Goal: Book appointment/travel/reservation

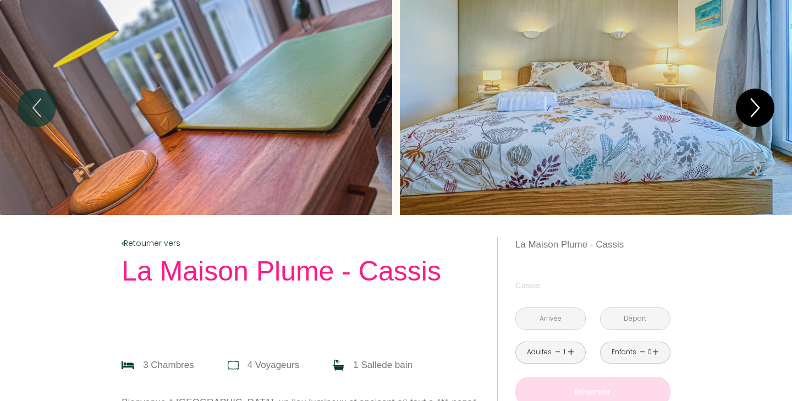
click at [761, 100] on icon "Next" at bounding box center [754, 107] width 23 height 33
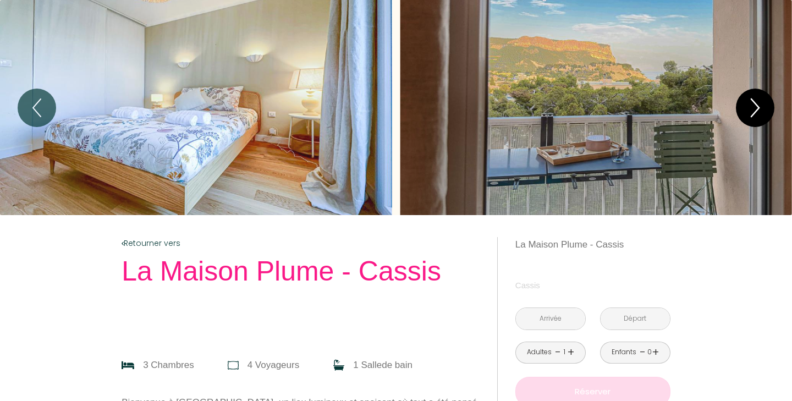
click at [761, 100] on icon "Next" at bounding box center [754, 107] width 23 height 33
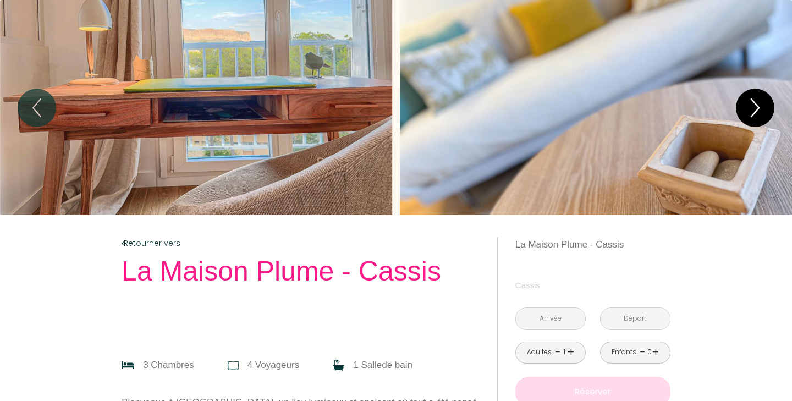
click at [760, 100] on icon "Next" at bounding box center [754, 107] width 23 height 33
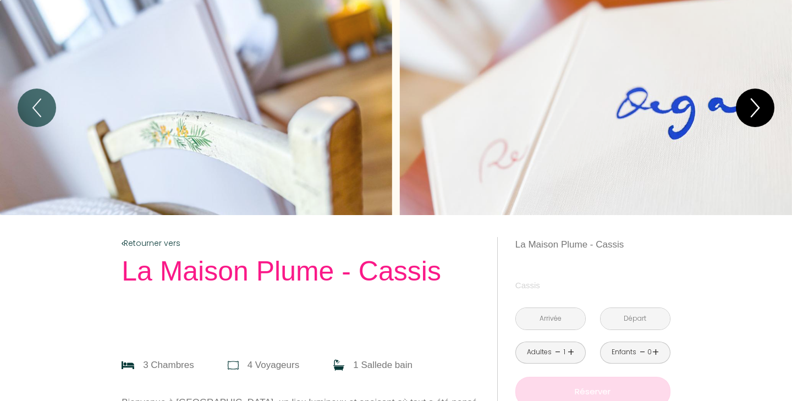
click at [760, 100] on icon "Next" at bounding box center [754, 107] width 23 height 33
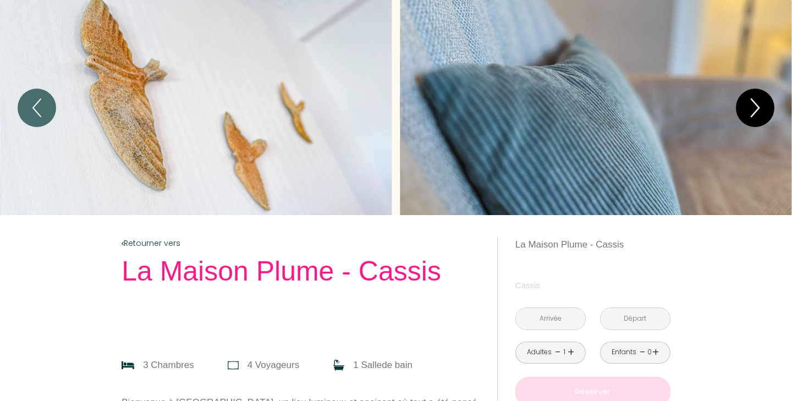
click at [760, 100] on icon "Next" at bounding box center [754, 107] width 23 height 33
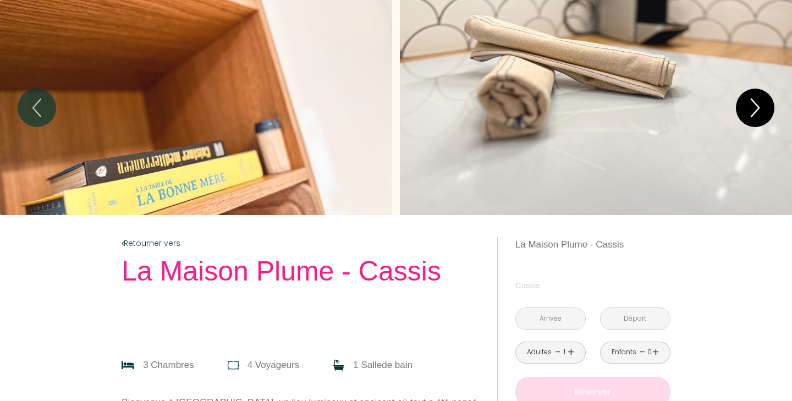
click at [760, 100] on icon "Next" at bounding box center [754, 107] width 23 height 33
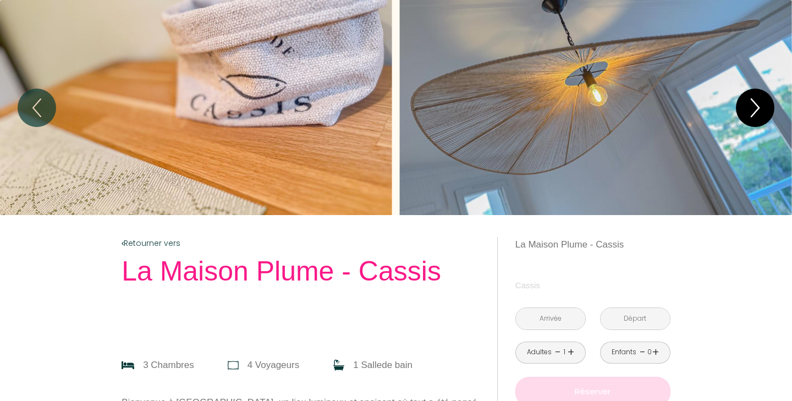
click at [760, 100] on icon "Next" at bounding box center [754, 107] width 23 height 33
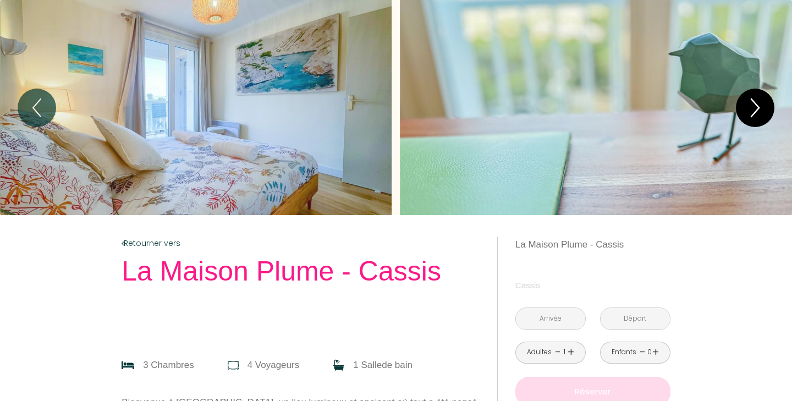
click at [760, 100] on icon "Next" at bounding box center [754, 107] width 23 height 33
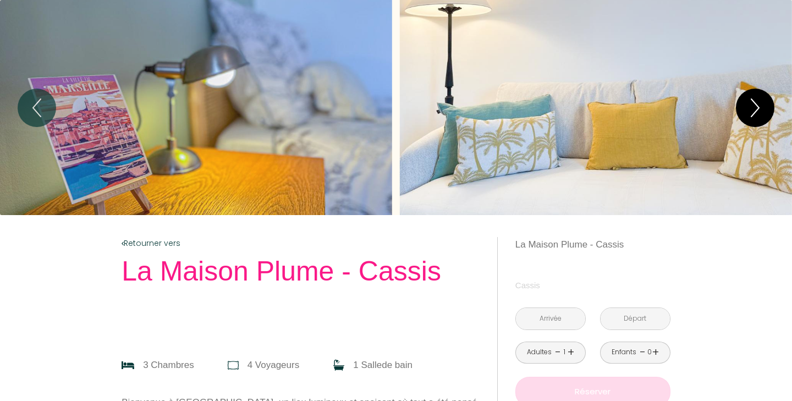
click at [770, 106] on button "Next" at bounding box center [755, 108] width 38 height 38
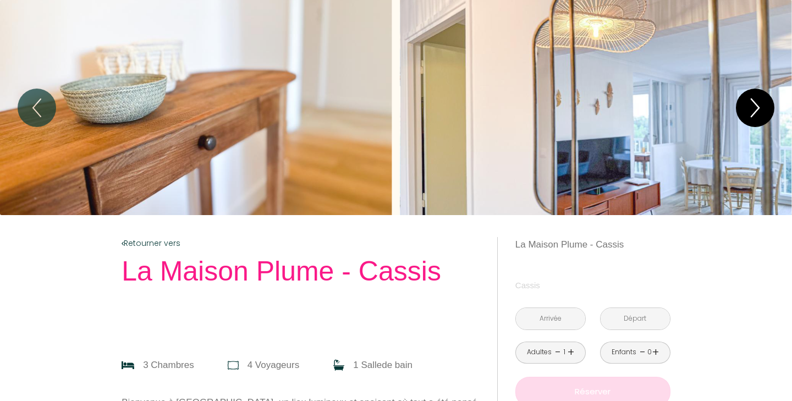
click at [765, 110] on icon "Next" at bounding box center [754, 107] width 23 height 33
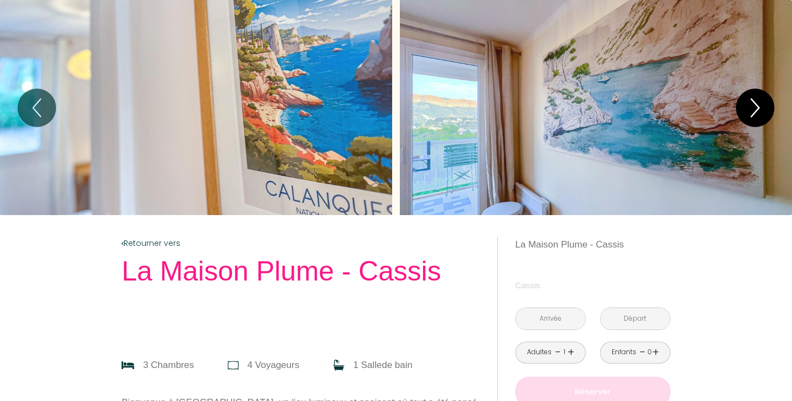
click at [765, 111] on icon "Next" at bounding box center [754, 107] width 23 height 33
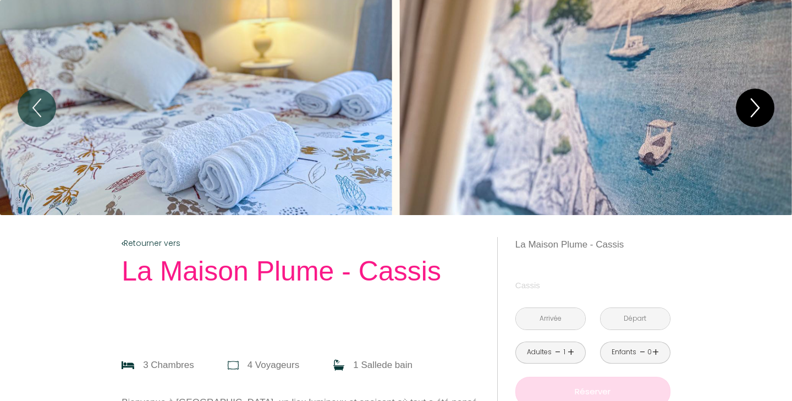
click at [765, 111] on icon "Next" at bounding box center [754, 107] width 23 height 33
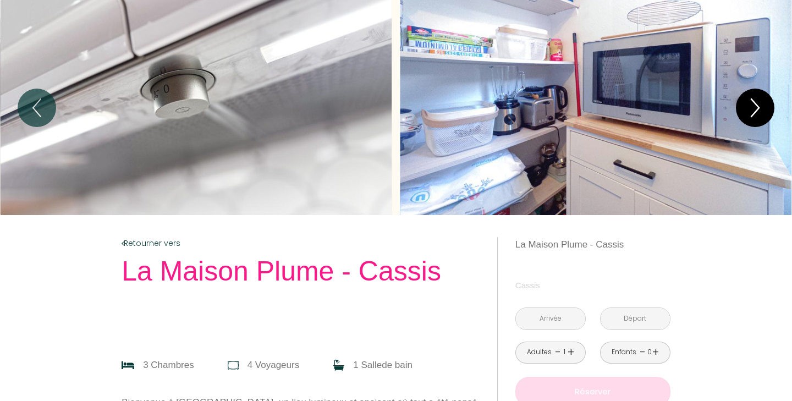
click at [764, 111] on icon "Next" at bounding box center [754, 107] width 23 height 33
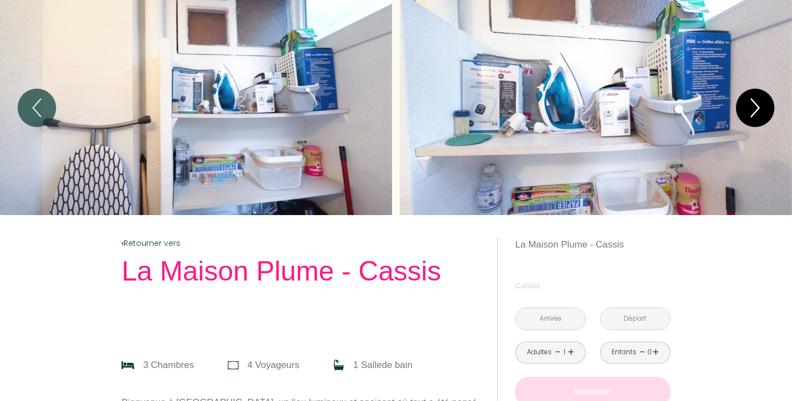
click at [764, 111] on icon "Next" at bounding box center [754, 107] width 23 height 33
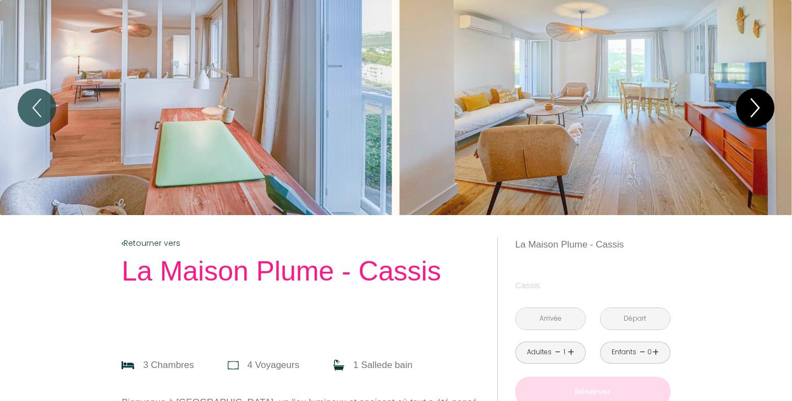
click at [764, 111] on icon "Next" at bounding box center [754, 107] width 23 height 33
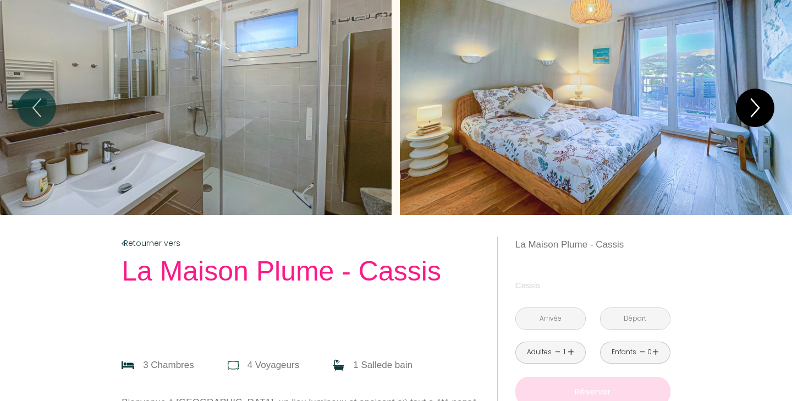
click at [764, 111] on icon "Next" at bounding box center [754, 107] width 23 height 33
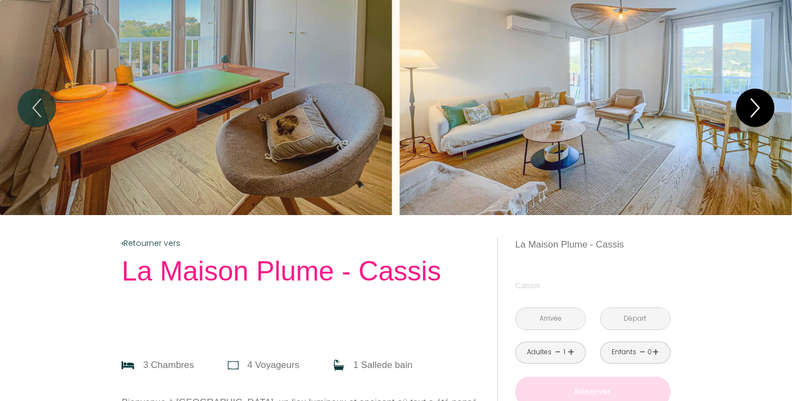
click at [764, 111] on icon "Next" at bounding box center [754, 107] width 23 height 33
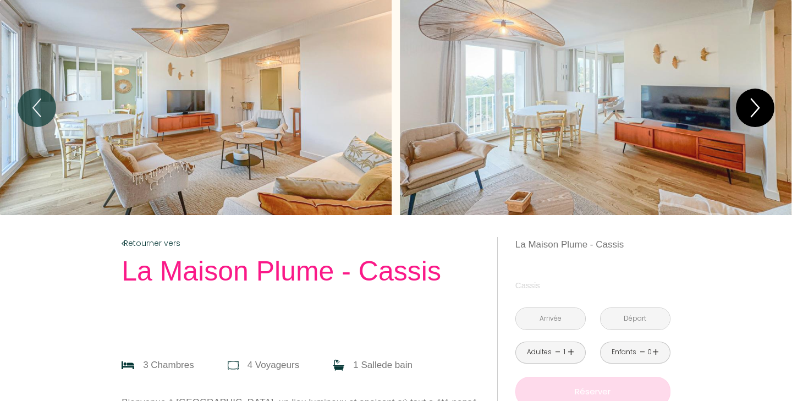
click at [764, 111] on icon "Next" at bounding box center [754, 107] width 23 height 33
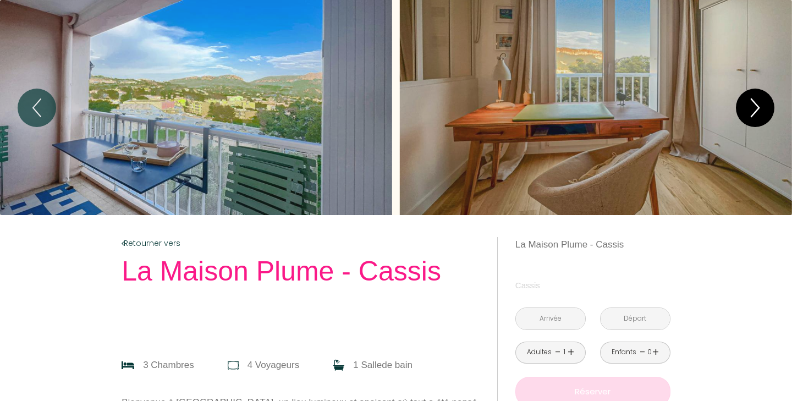
click at [764, 111] on icon "Next" at bounding box center [754, 107] width 23 height 33
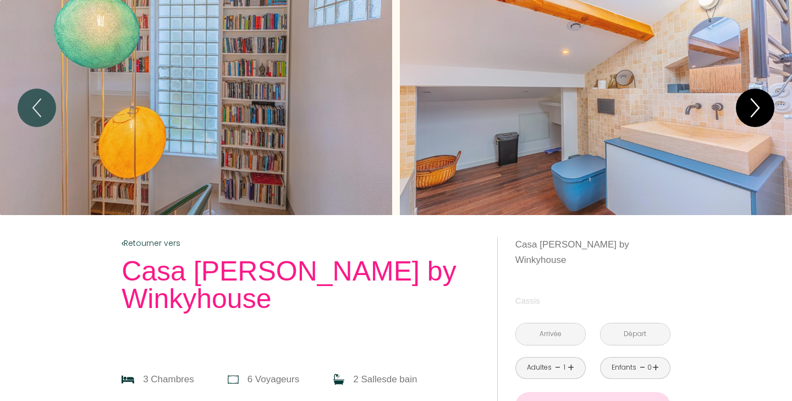
click at [757, 97] on icon "Next" at bounding box center [754, 107] width 23 height 33
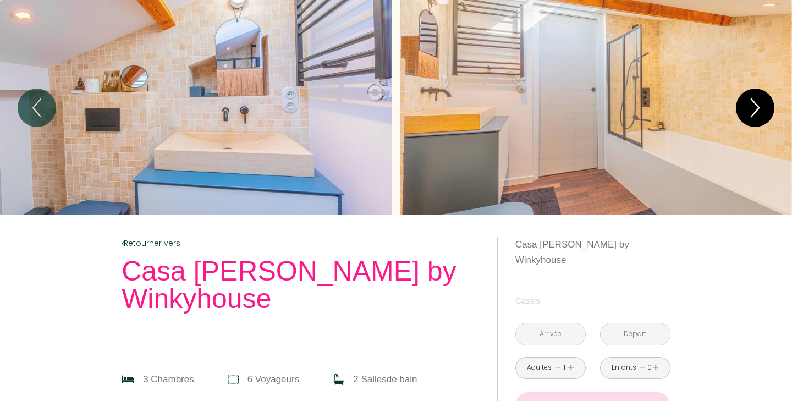
click at [757, 97] on icon "Next" at bounding box center [754, 107] width 23 height 33
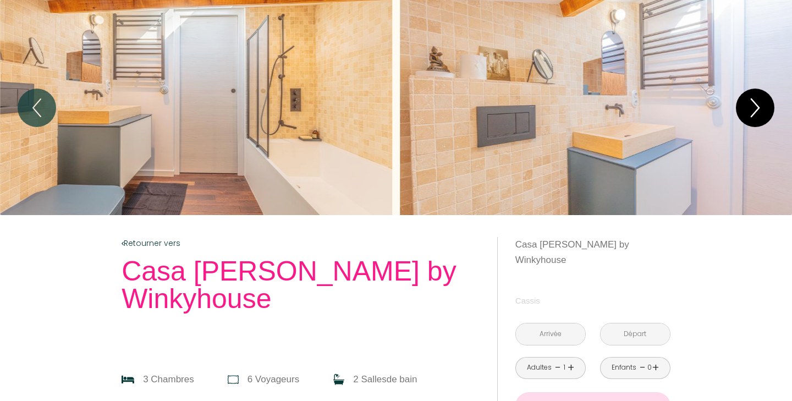
click at [756, 99] on icon "Next" at bounding box center [754, 107] width 23 height 33
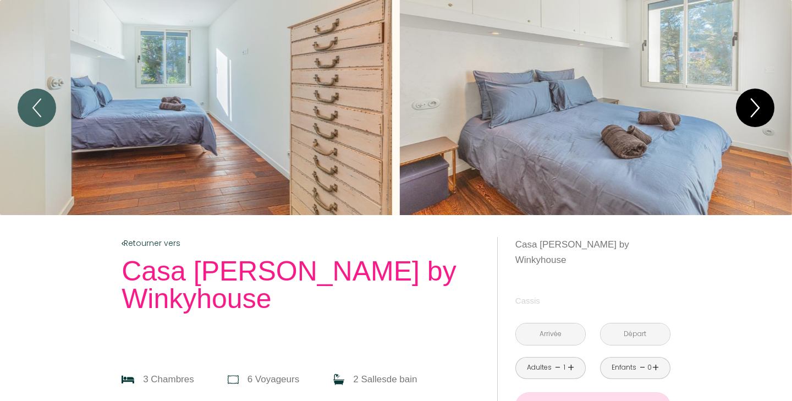
click at [756, 99] on icon "Next" at bounding box center [754, 107] width 23 height 33
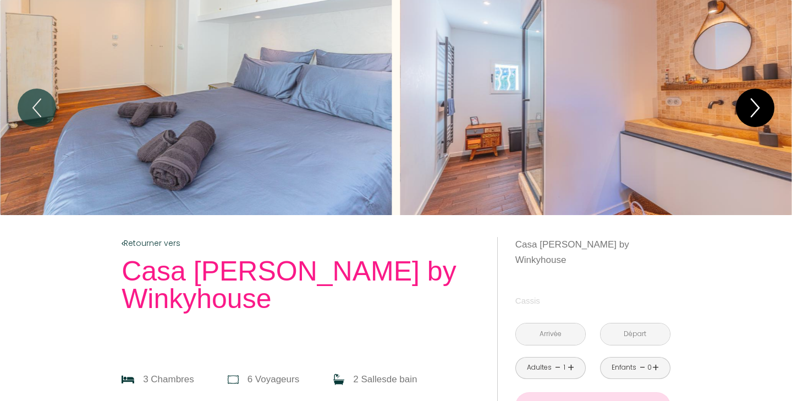
click at [756, 99] on icon "Next" at bounding box center [754, 107] width 23 height 33
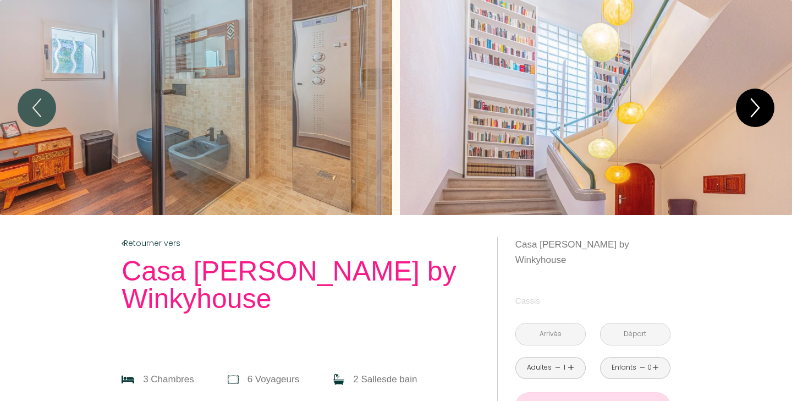
click at [756, 99] on icon "Next" at bounding box center [754, 107] width 23 height 33
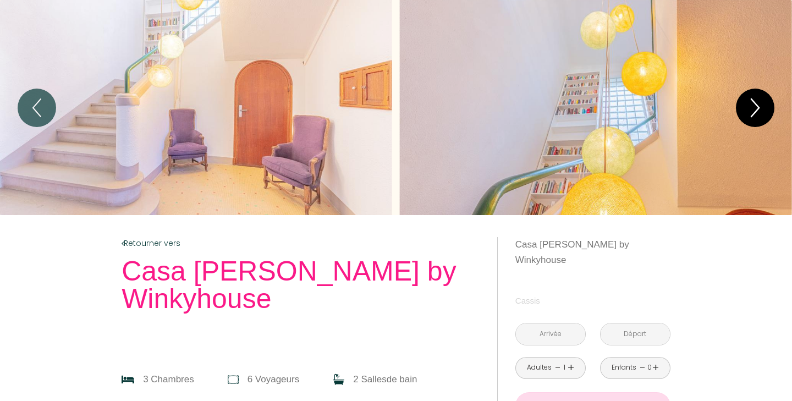
click at [756, 99] on icon "Next" at bounding box center [754, 107] width 23 height 33
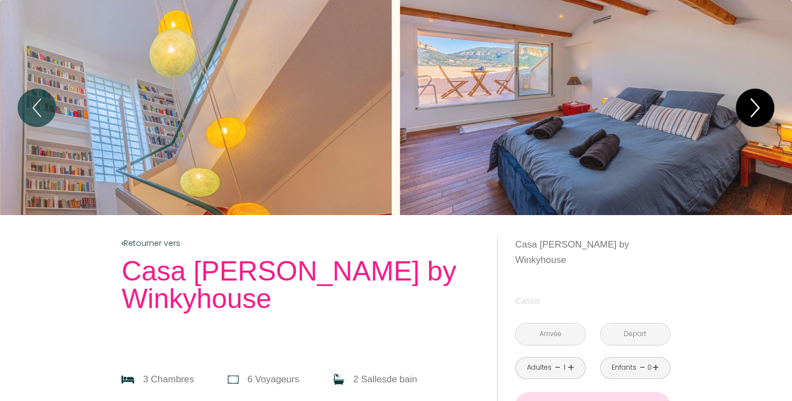
click at [756, 99] on icon "Next" at bounding box center [754, 107] width 23 height 33
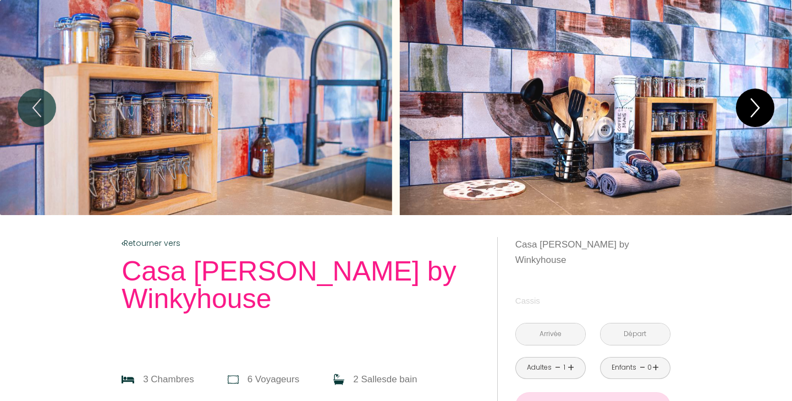
click at [756, 99] on icon "Next" at bounding box center [754, 107] width 23 height 33
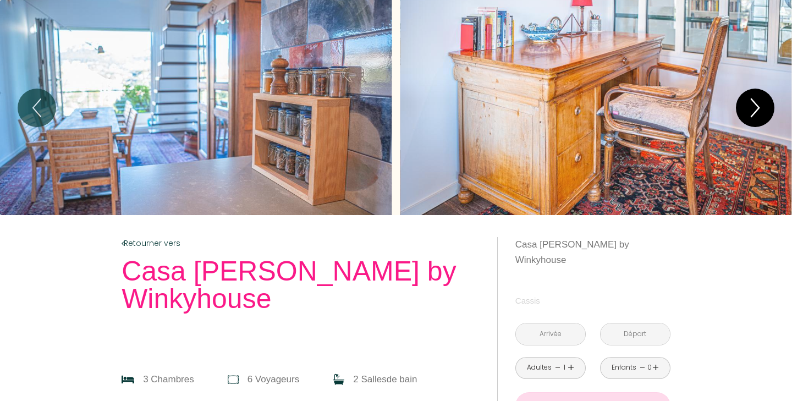
click at [756, 99] on icon "Next" at bounding box center [754, 107] width 23 height 33
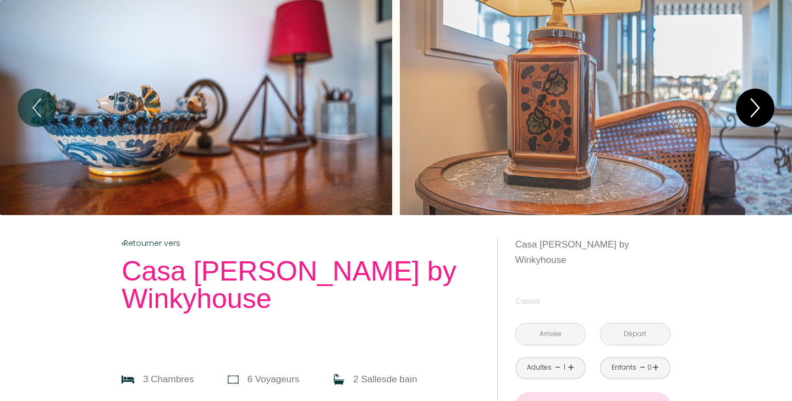
click at [756, 99] on icon "Next" at bounding box center [754, 107] width 23 height 33
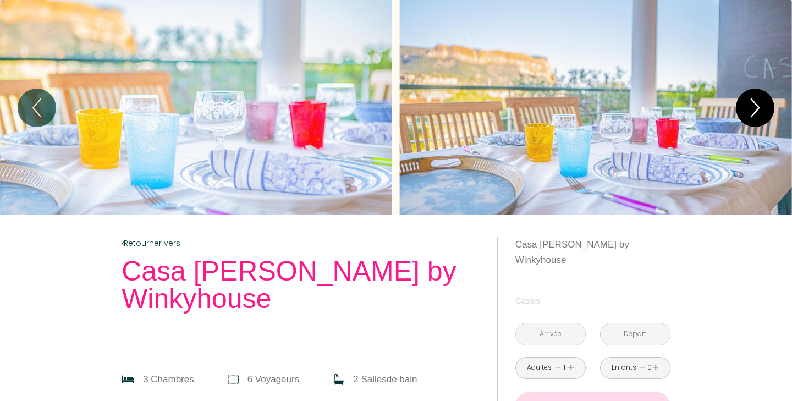
click at [756, 99] on icon "Next" at bounding box center [754, 107] width 23 height 33
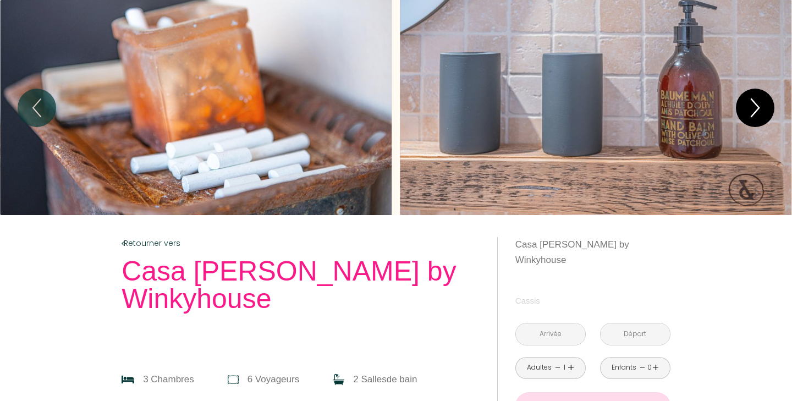
click at [756, 99] on icon "Next" at bounding box center [754, 107] width 23 height 33
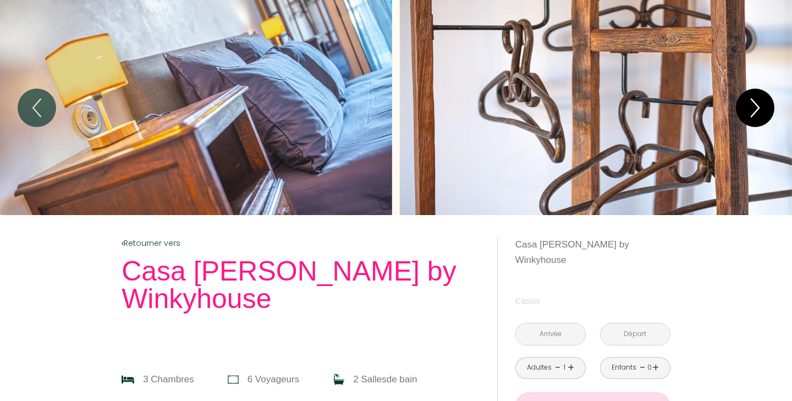
click at [755, 99] on icon "Next" at bounding box center [754, 107] width 23 height 33
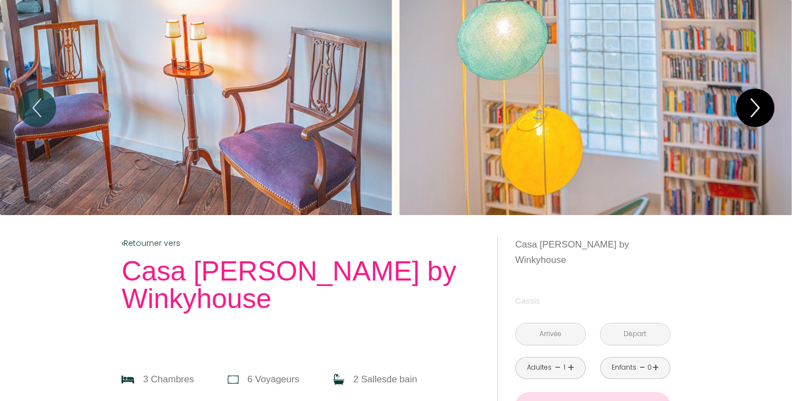
click at [755, 99] on icon "Next" at bounding box center [754, 107] width 23 height 33
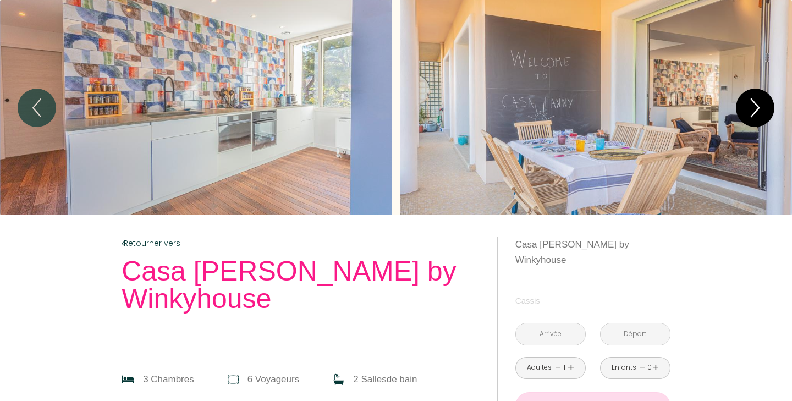
click at [755, 99] on icon "Next" at bounding box center [754, 107] width 23 height 33
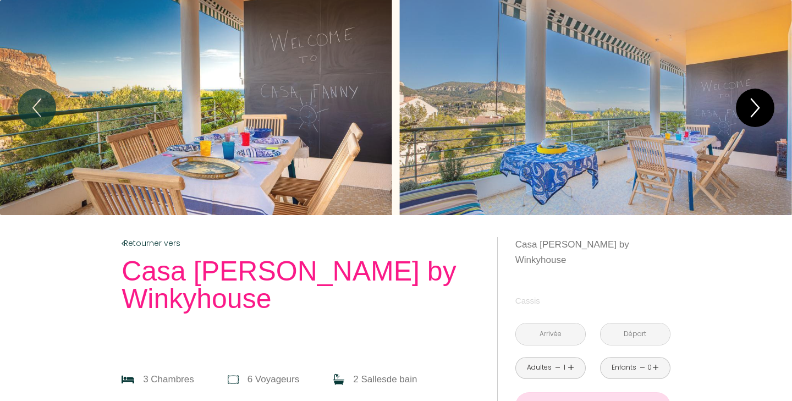
click at [755, 99] on icon "Next" at bounding box center [754, 107] width 23 height 33
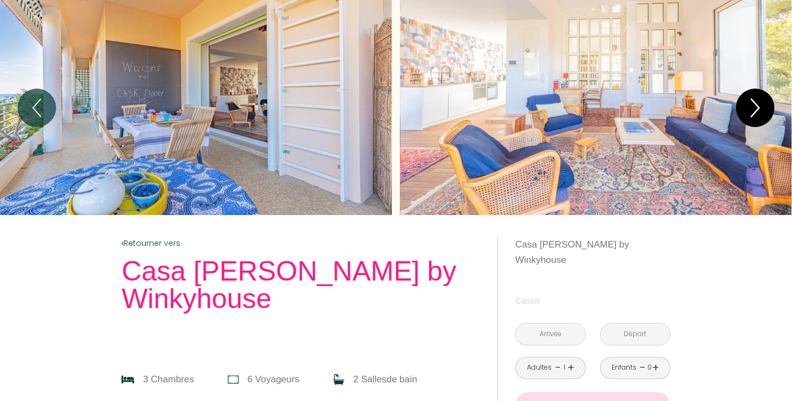
click at [755, 99] on icon "Next" at bounding box center [754, 107] width 23 height 33
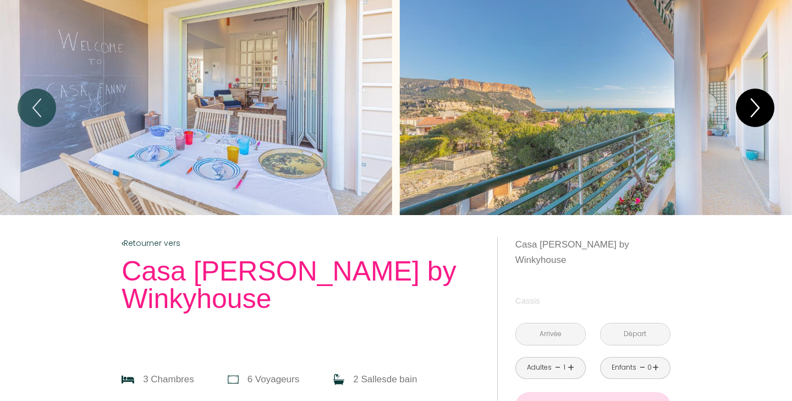
click at [755, 99] on icon "Next" at bounding box center [754, 107] width 23 height 33
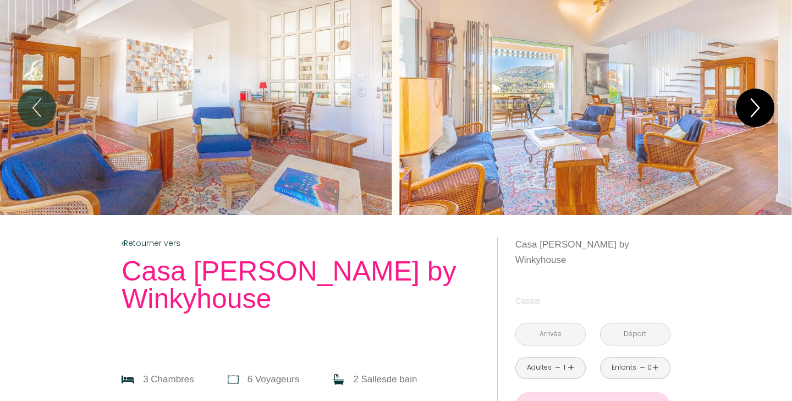
click at [755, 99] on icon "Next" at bounding box center [754, 107] width 23 height 33
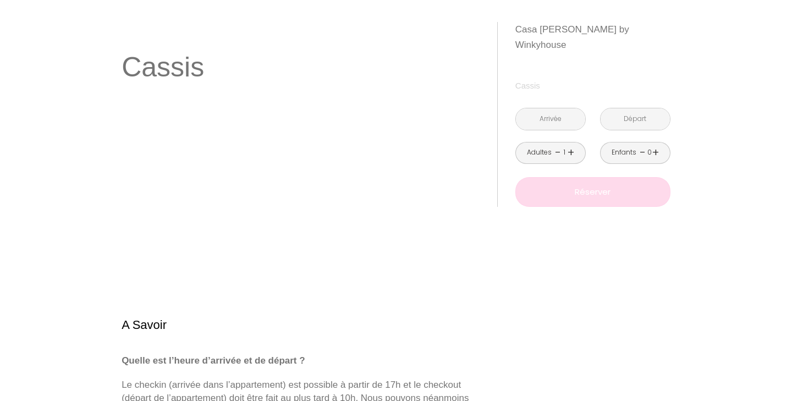
scroll to position [2355, 0]
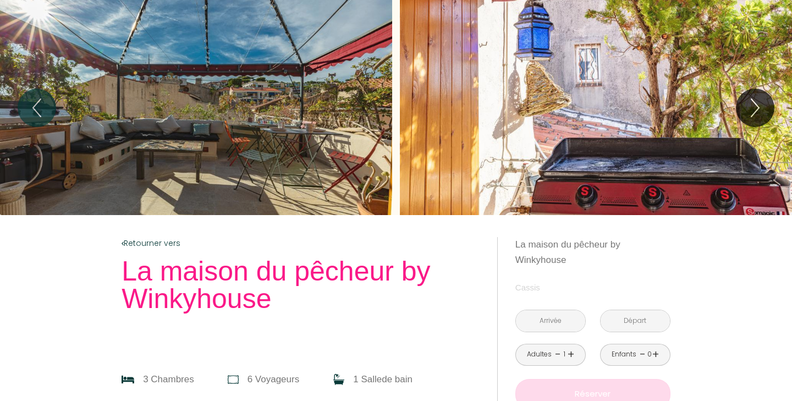
click at [214, 96] on div "Slideshow" at bounding box center [196, 107] width 392 height 215
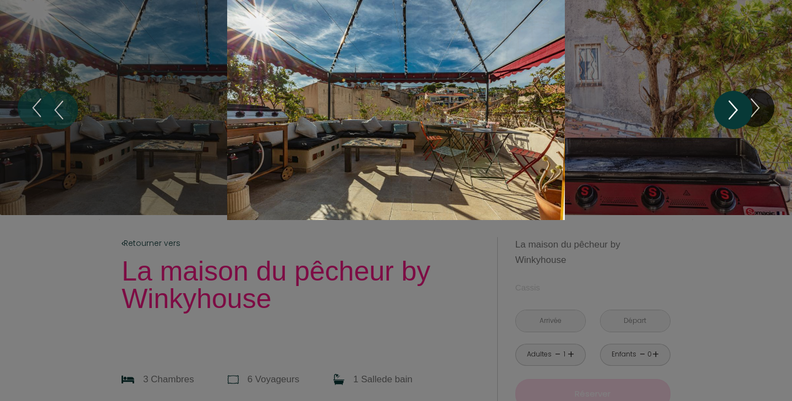
click at [738, 103] on icon "Next" at bounding box center [732, 109] width 23 height 33
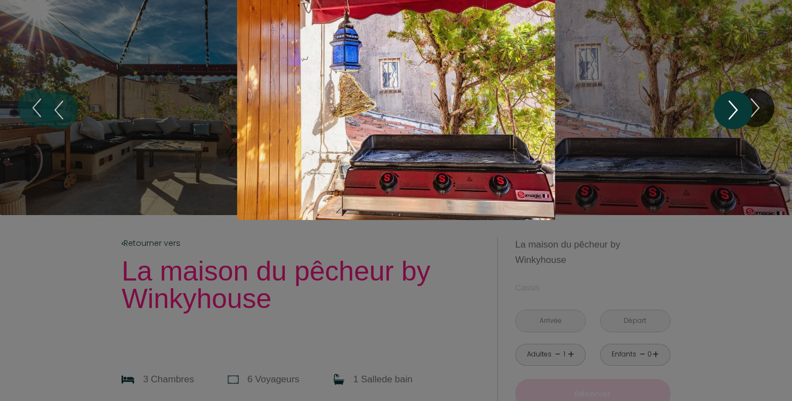
click at [737, 103] on icon "Next" at bounding box center [732, 109] width 23 height 33
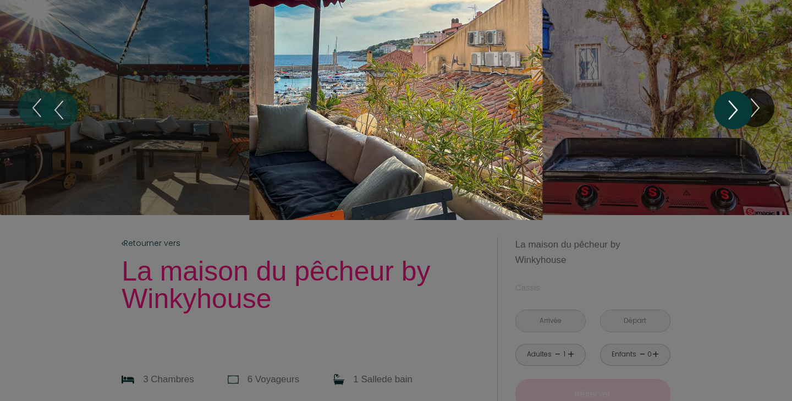
click at [737, 103] on icon "Next" at bounding box center [732, 109] width 23 height 33
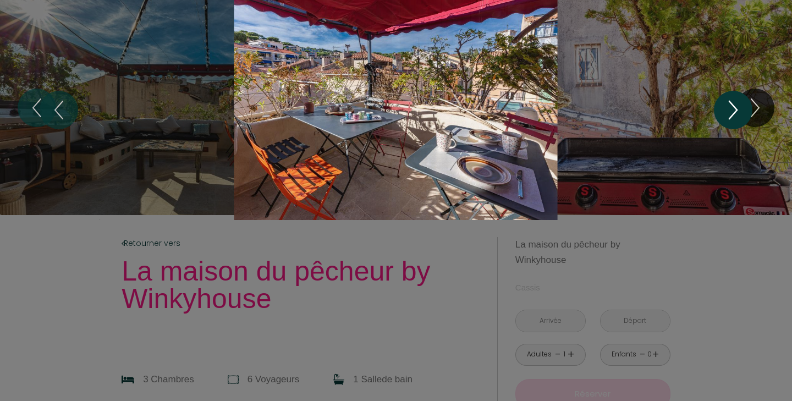
click at [737, 103] on icon "Next" at bounding box center [732, 109] width 23 height 33
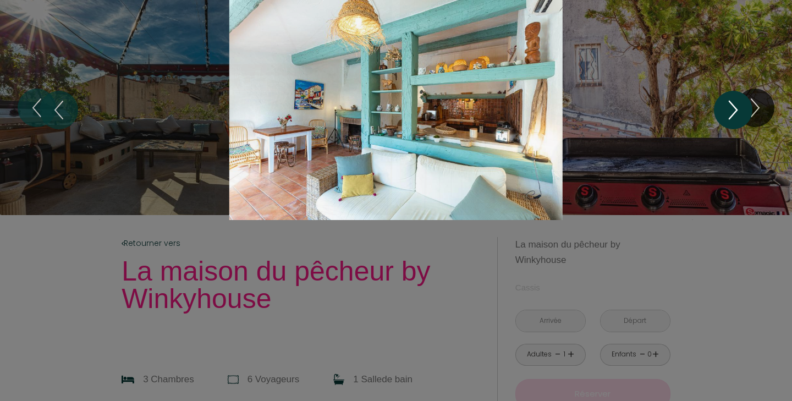
click at [737, 103] on icon "Next" at bounding box center [732, 109] width 23 height 33
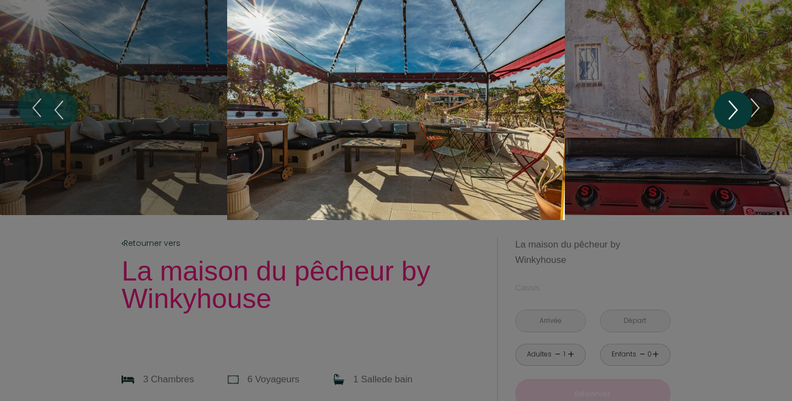
click at [737, 103] on icon "Next" at bounding box center [732, 109] width 23 height 33
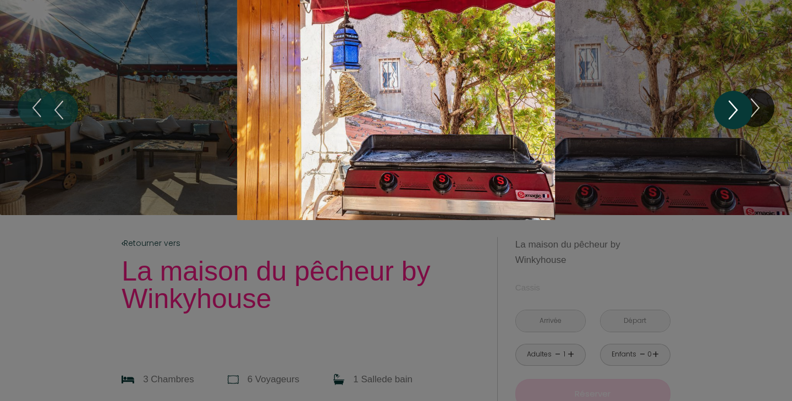
click at [737, 103] on icon "Next" at bounding box center [732, 109] width 23 height 33
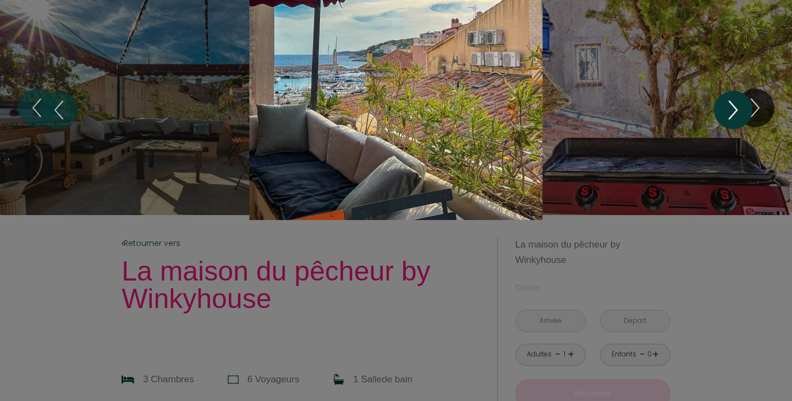
click at [737, 103] on icon "Next" at bounding box center [732, 109] width 23 height 33
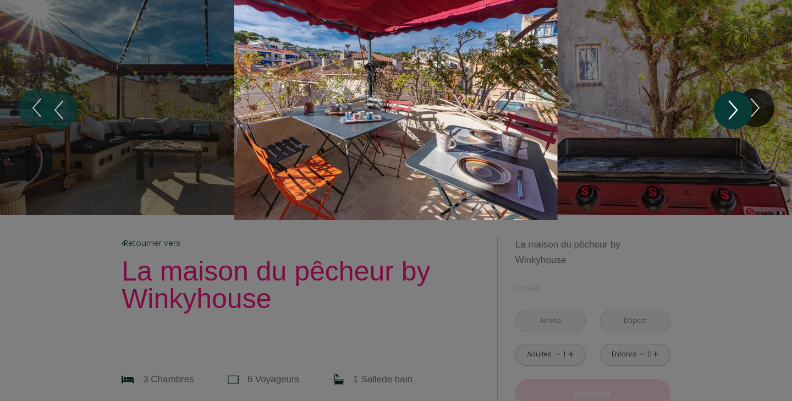
click at [737, 103] on icon "Next" at bounding box center [732, 109] width 23 height 33
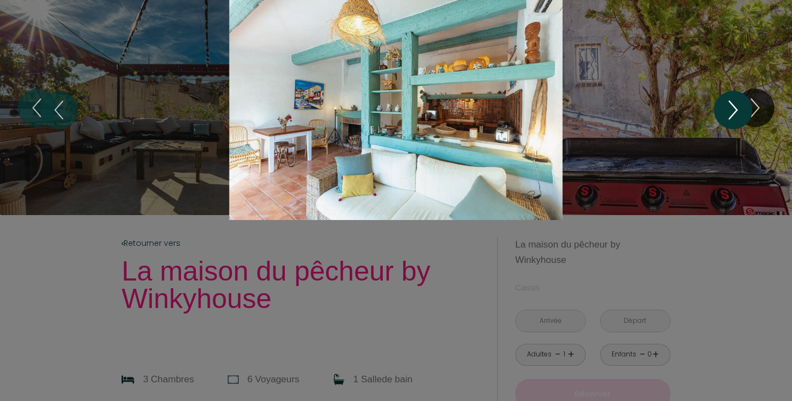
click at [737, 103] on icon "Next" at bounding box center [732, 109] width 23 height 33
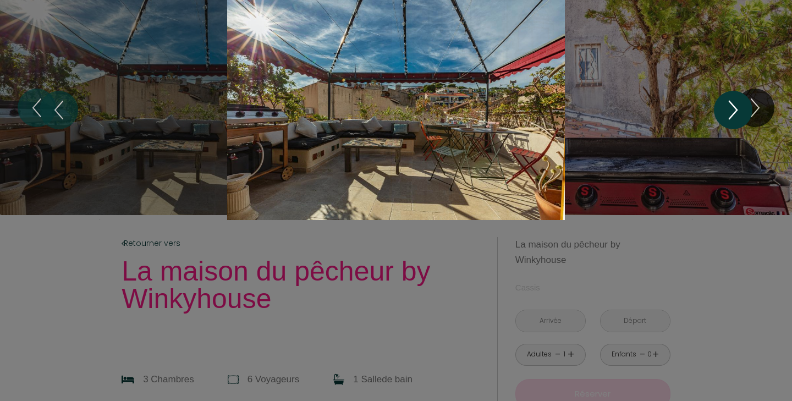
click at [737, 103] on icon "Next" at bounding box center [732, 109] width 23 height 33
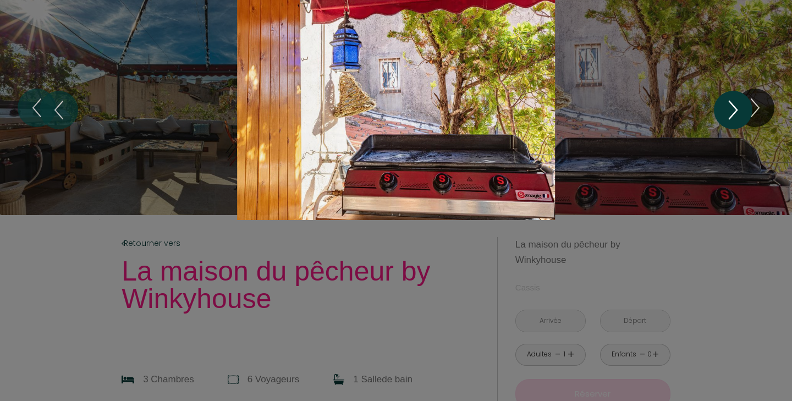
click at [737, 103] on icon "Next" at bounding box center [732, 109] width 23 height 33
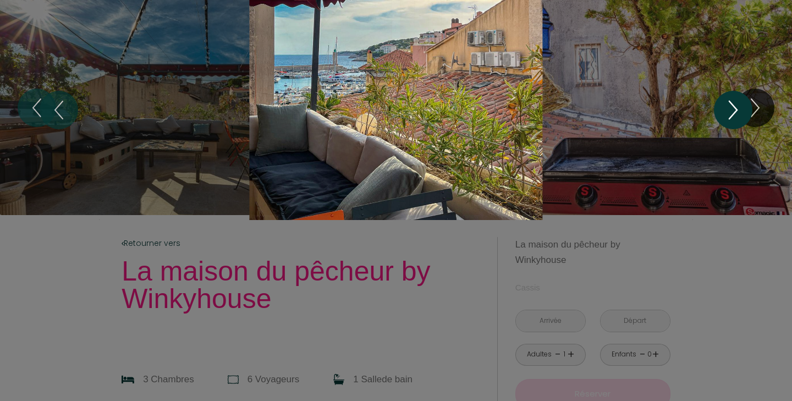
click at [737, 103] on icon "Next" at bounding box center [732, 109] width 23 height 33
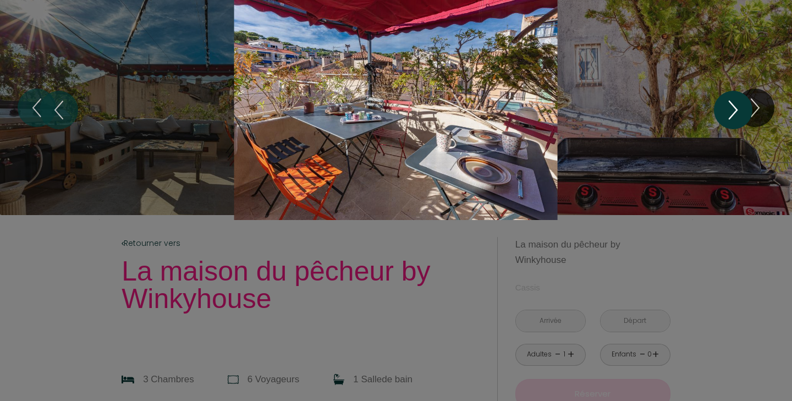
click at [737, 103] on icon "Next" at bounding box center [732, 109] width 23 height 33
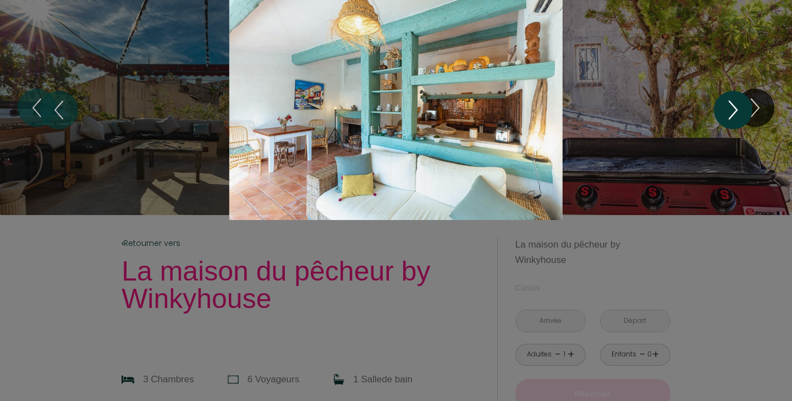
click at [737, 103] on icon "Next" at bounding box center [732, 109] width 23 height 33
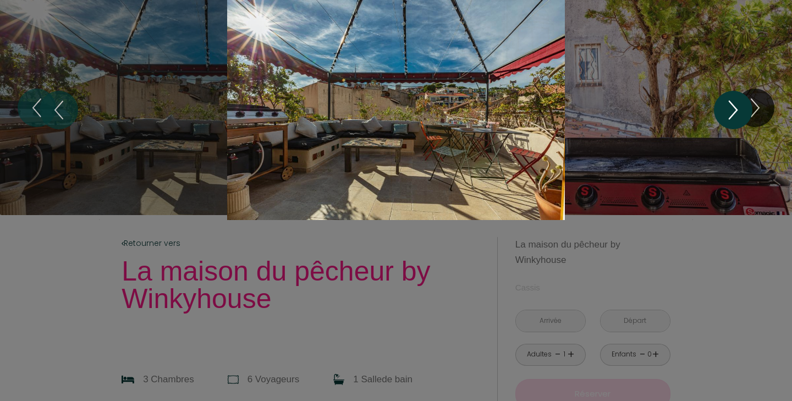
click at [737, 103] on icon "Next" at bounding box center [732, 109] width 23 height 33
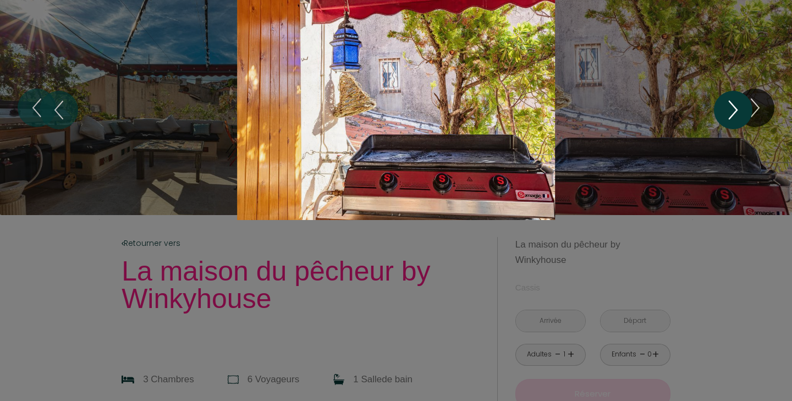
click at [737, 103] on icon "Next" at bounding box center [732, 109] width 23 height 33
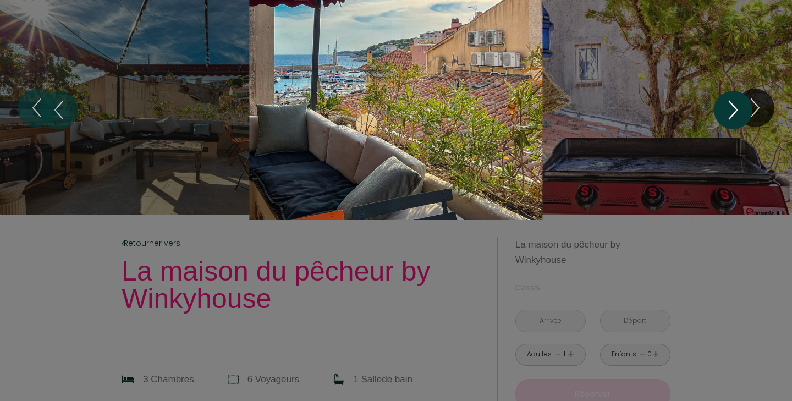
click at [737, 103] on icon "Next" at bounding box center [732, 109] width 23 height 33
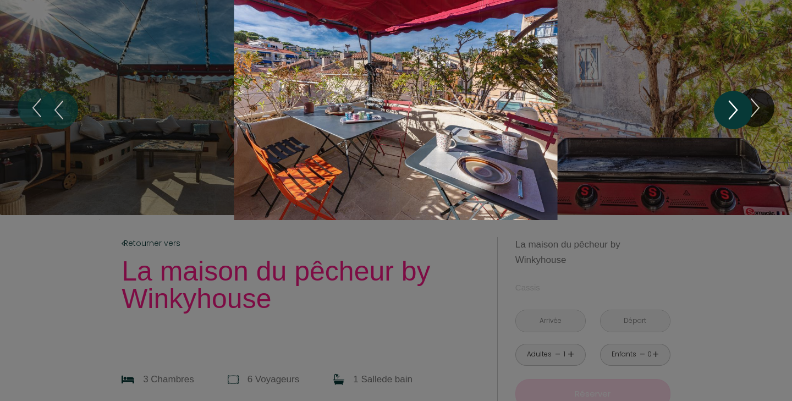
click at [737, 103] on icon "Next" at bounding box center [732, 109] width 23 height 33
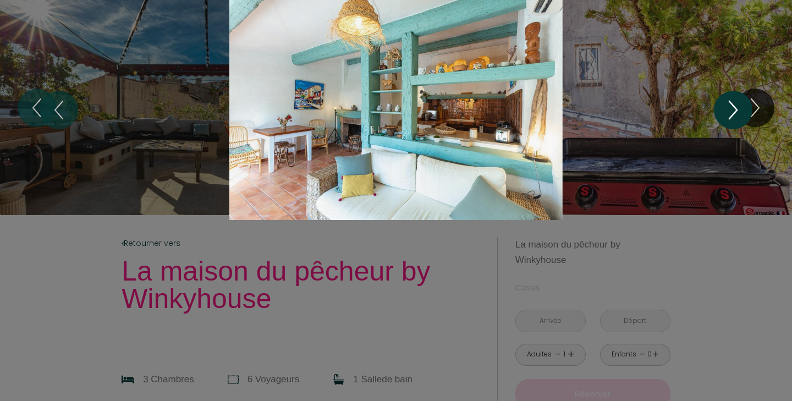
click at [737, 103] on icon "Next" at bounding box center [732, 109] width 23 height 33
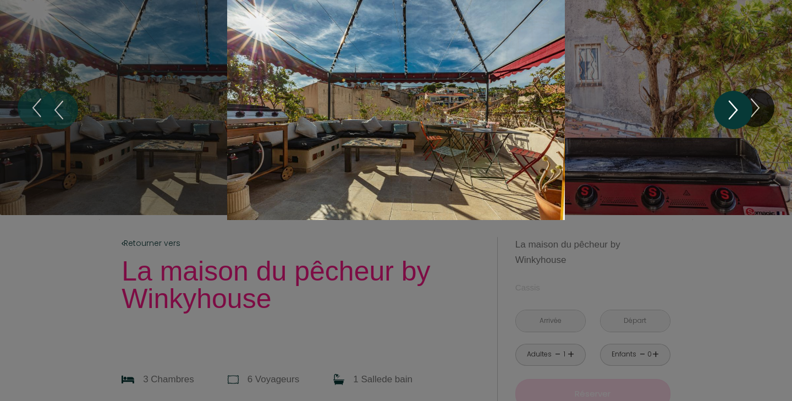
click at [737, 103] on icon "Next" at bounding box center [732, 109] width 23 height 33
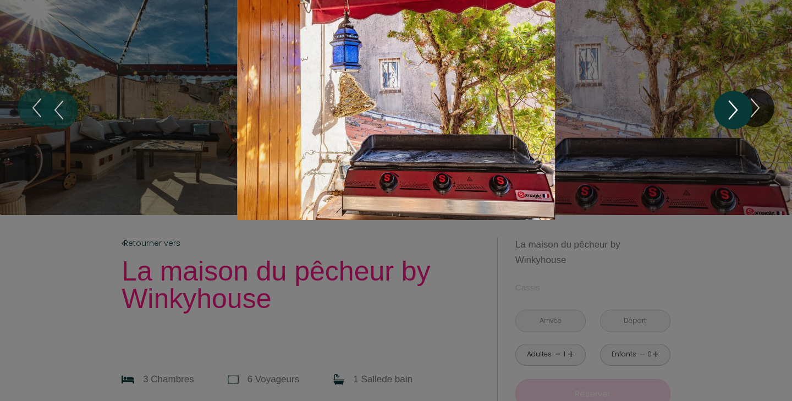
click at [737, 103] on icon "Next" at bounding box center [732, 109] width 23 height 33
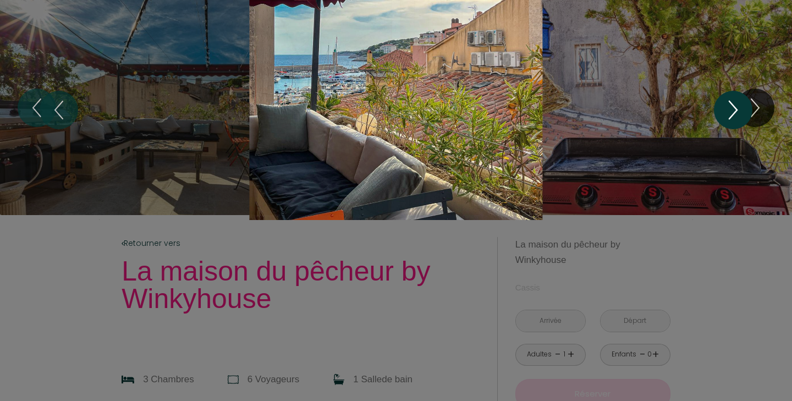
click at [737, 103] on icon "Next" at bounding box center [732, 109] width 23 height 33
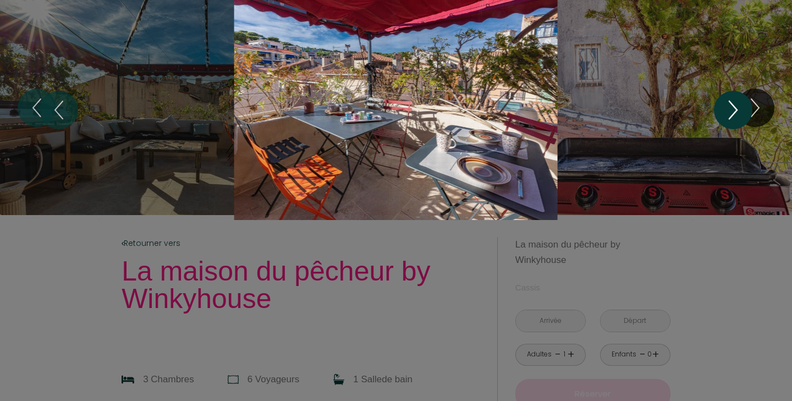
click at [737, 103] on icon "Next" at bounding box center [732, 109] width 23 height 33
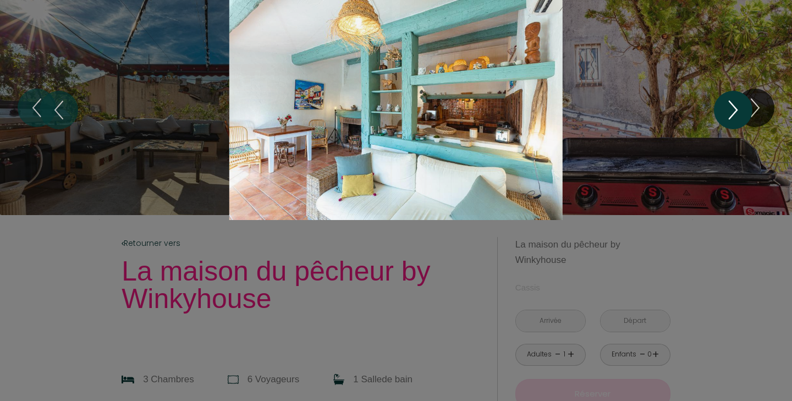
click at [737, 103] on icon "Next" at bounding box center [732, 109] width 23 height 33
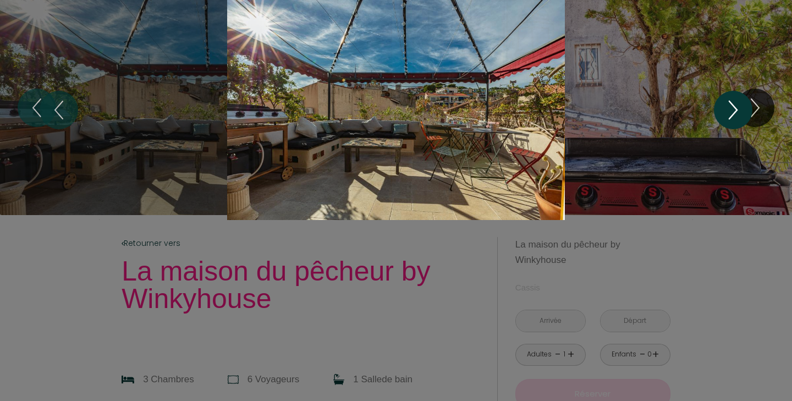
click at [737, 103] on icon "Next" at bounding box center [732, 109] width 23 height 33
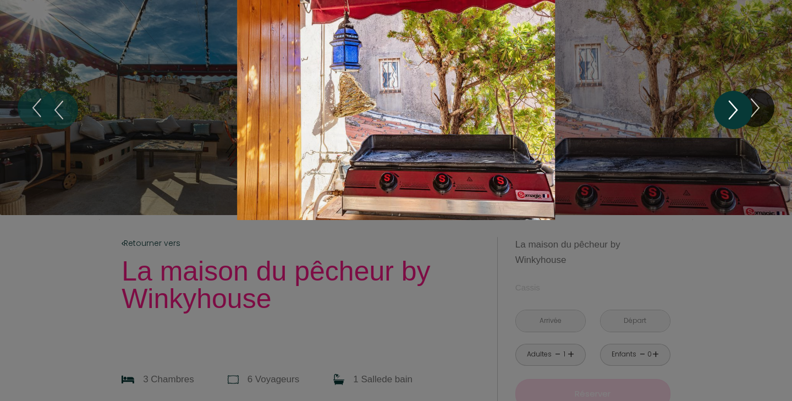
click at [737, 103] on icon "Next" at bounding box center [732, 109] width 23 height 33
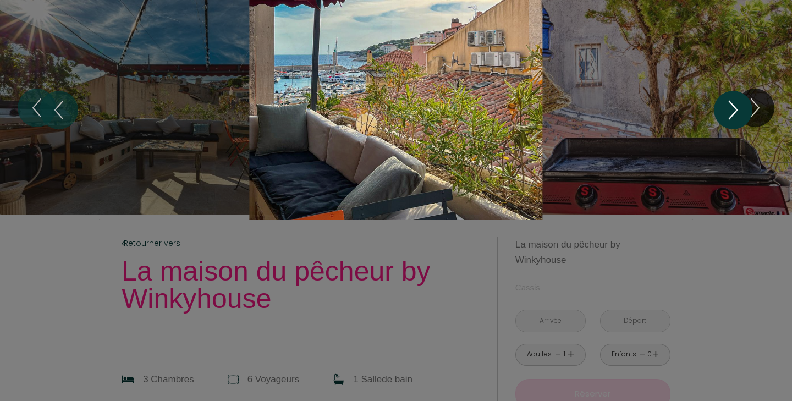
click at [737, 103] on icon "Next" at bounding box center [732, 109] width 23 height 33
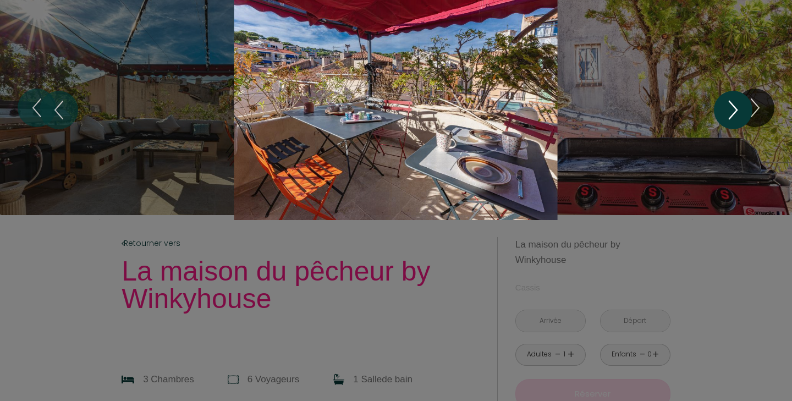
click at [737, 103] on icon "Next" at bounding box center [732, 109] width 23 height 33
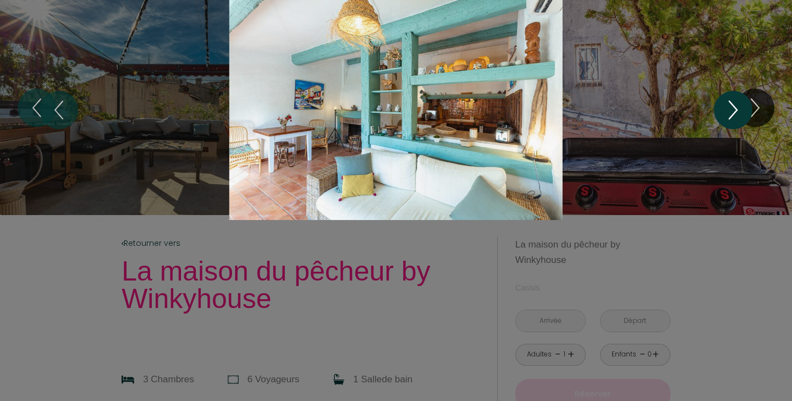
click at [737, 103] on icon "Next" at bounding box center [732, 109] width 23 height 33
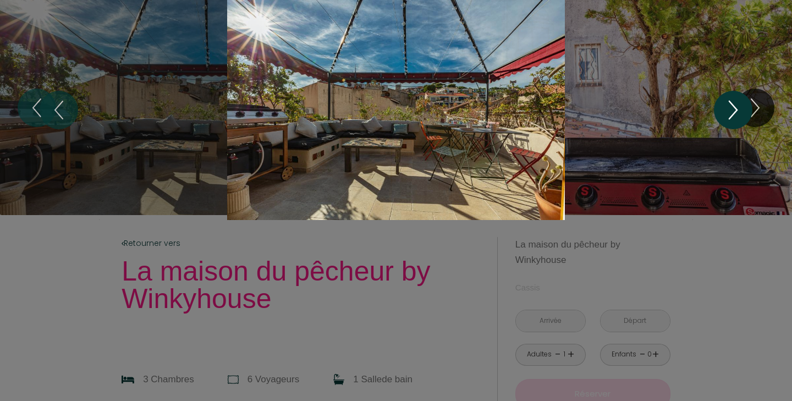
click at [737, 104] on icon "Next" at bounding box center [732, 109] width 23 height 33
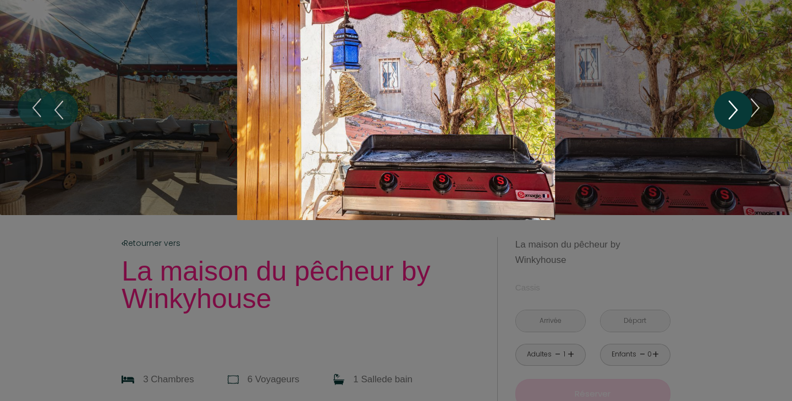
click at [737, 104] on icon "Next" at bounding box center [732, 109] width 23 height 33
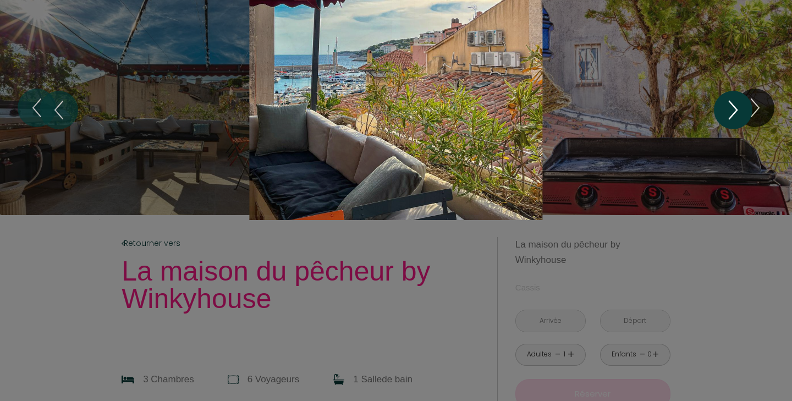
click at [737, 104] on icon "Next" at bounding box center [732, 109] width 23 height 33
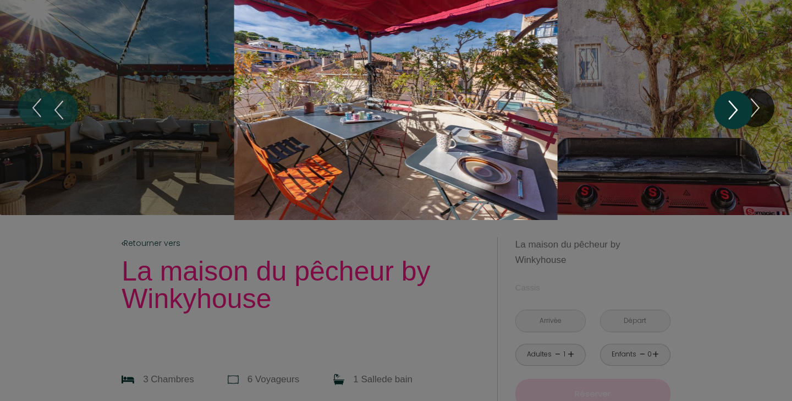
click at [737, 104] on icon "Next" at bounding box center [732, 109] width 23 height 33
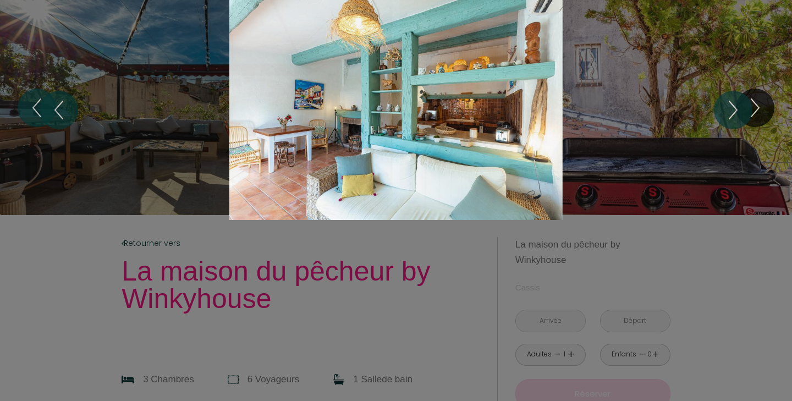
click at [464, 282] on div at bounding box center [396, 200] width 792 height 401
click at [430, 216] on div "Slideshow" at bounding box center [396, 110] width 594 height 220
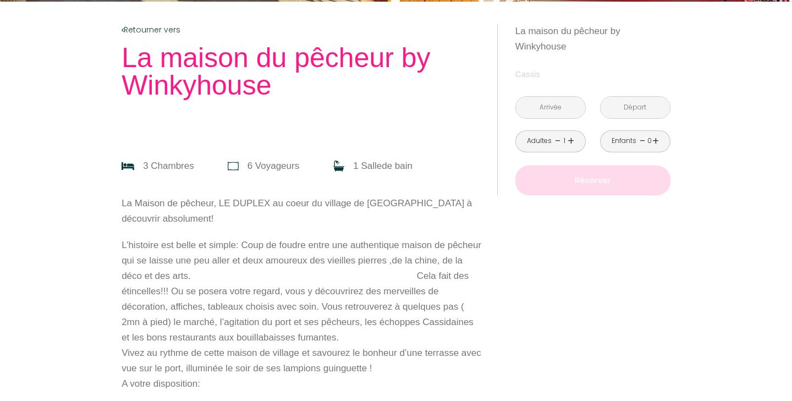
scroll to position [235, 0]
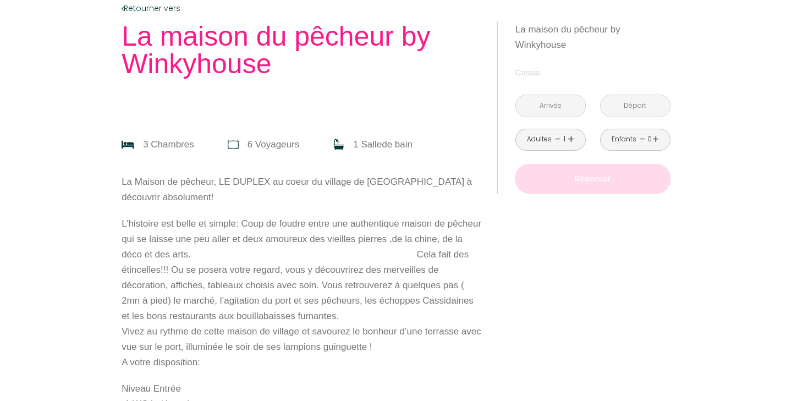
click at [564, 109] on input "text" at bounding box center [550, 105] width 69 height 21
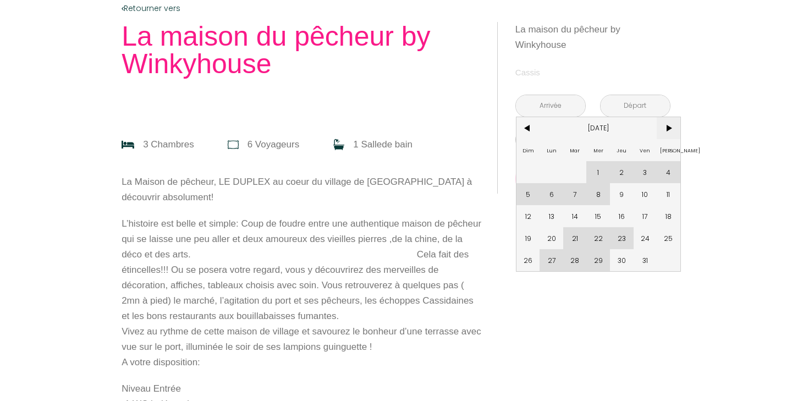
click at [675, 131] on span ">" at bounding box center [669, 128] width 24 height 22
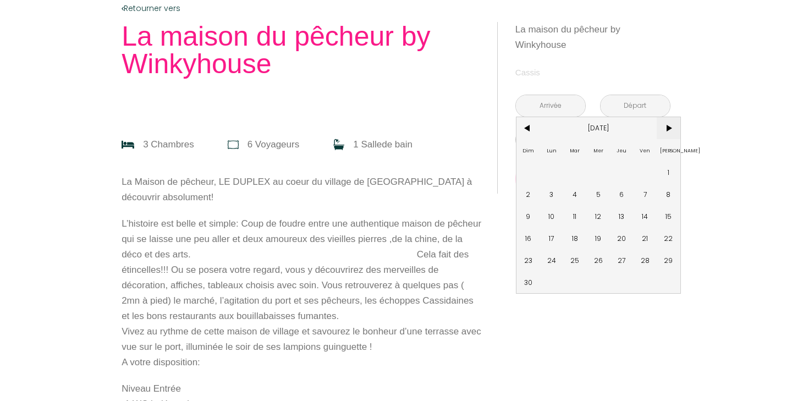
click at [675, 131] on span ">" at bounding box center [669, 128] width 24 height 22
click at [671, 131] on span ">" at bounding box center [669, 128] width 24 height 22
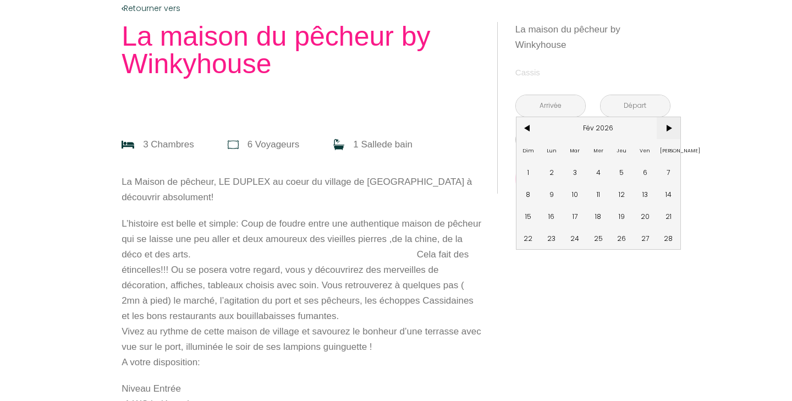
click at [671, 131] on span ">" at bounding box center [669, 128] width 24 height 22
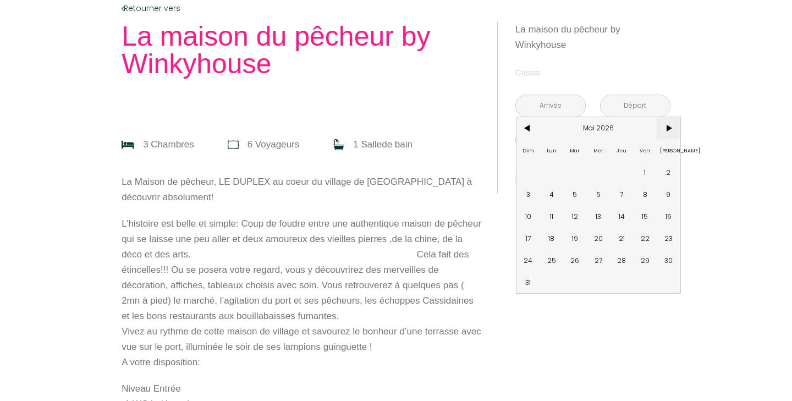
click at [671, 131] on span ">" at bounding box center [669, 128] width 24 height 22
click at [535, 191] on span "6" at bounding box center [528, 194] width 24 height 22
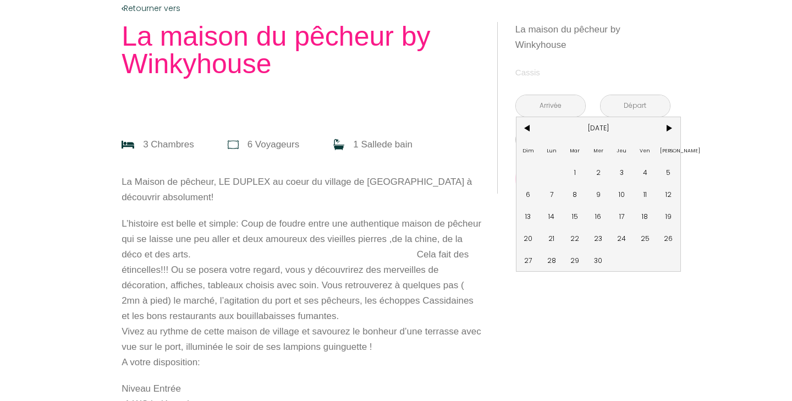
type input "Dim 06 Sep 2026"
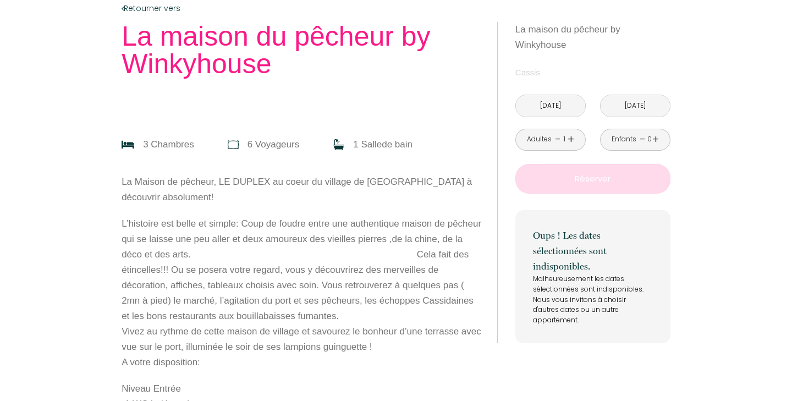
click at [564, 101] on input "Dim 06 Sep 2026" at bounding box center [550, 105] width 69 height 21
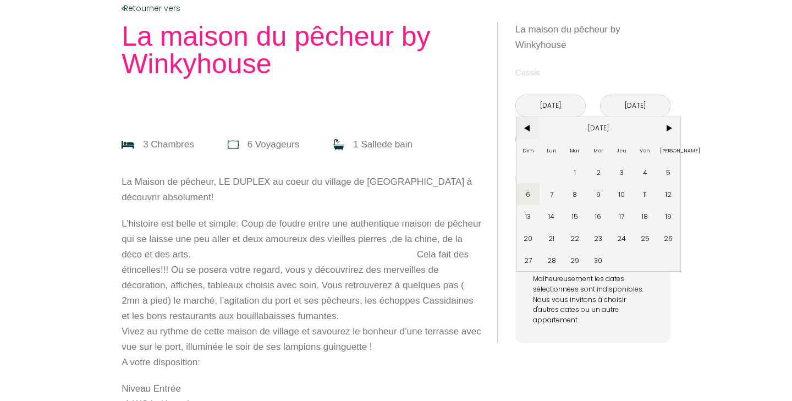
click at [528, 131] on span "<" at bounding box center [528, 128] width 24 height 22
click at [673, 126] on span ">" at bounding box center [669, 128] width 24 height 22
drag, startPoint x: 536, startPoint y: 190, endPoint x: 641, endPoint y: 199, distance: 104.9
click at [536, 190] on span "6" at bounding box center [528, 194] width 24 height 22
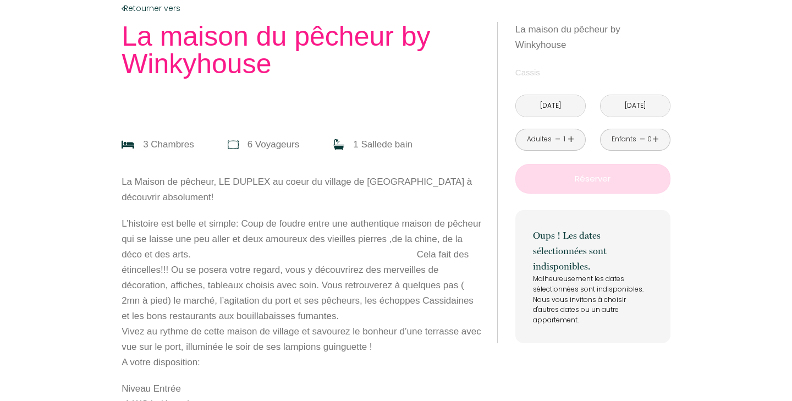
click at [657, 108] on input "Lun 07 Sep 2026" at bounding box center [634, 105] width 69 height 21
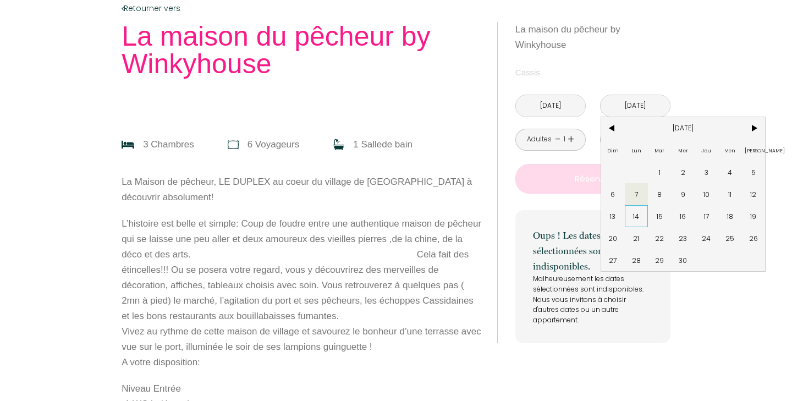
click at [636, 222] on span "14" at bounding box center [637, 216] width 24 height 22
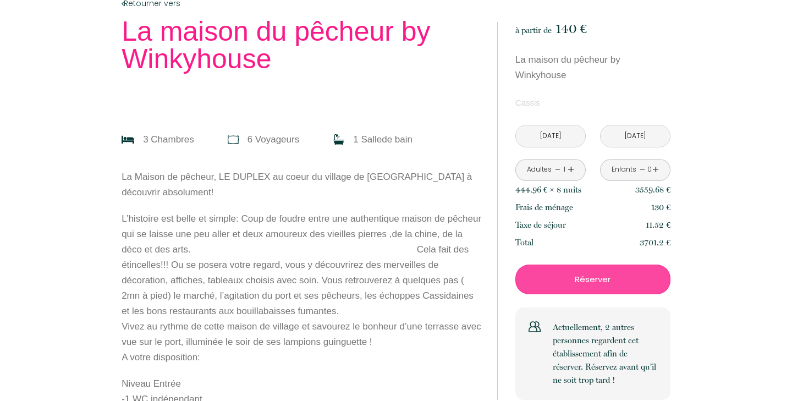
scroll to position [240, 0]
click at [637, 140] on input "Lun 14 Sep 2026" at bounding box center [634, 135] width 69 height 21
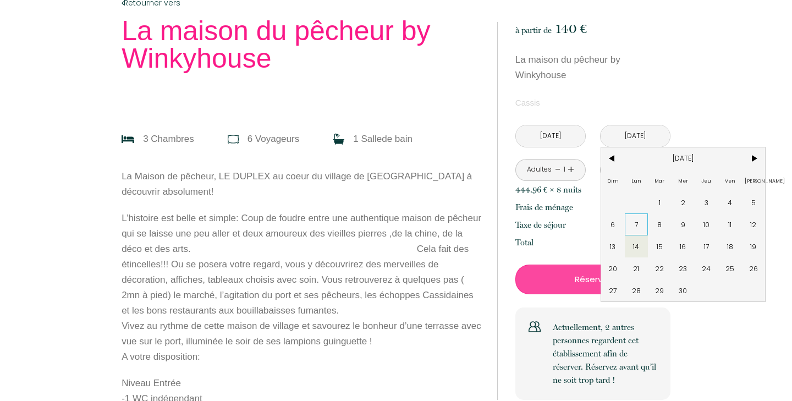
click at [643, 226] on span "7" at bounding box center [637, 224] width 24 height 22
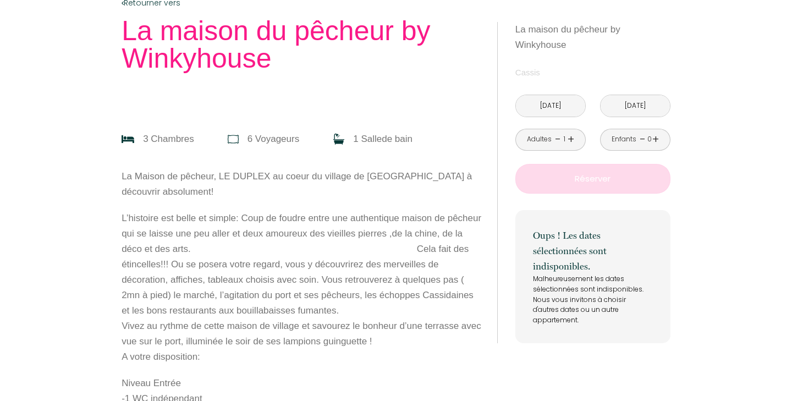
click at [636, 103] on input "Lun 07 Sep 2026" at bounding box center [634, 105] width 69 height 21
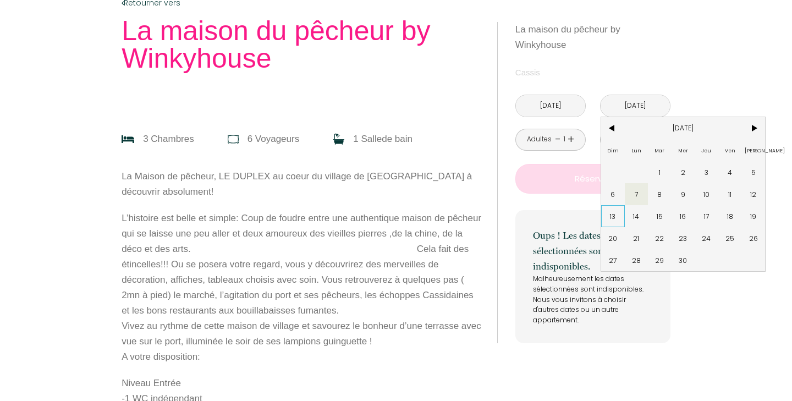
click at [612, 217] on span "13" at bounding box center [613, 216] width 24 height 22
type input "Dim 13 Sep 2026"
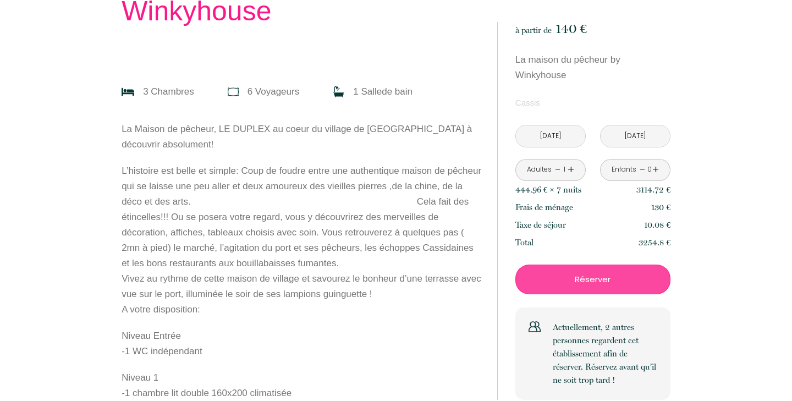
scroll to position [291, 0]
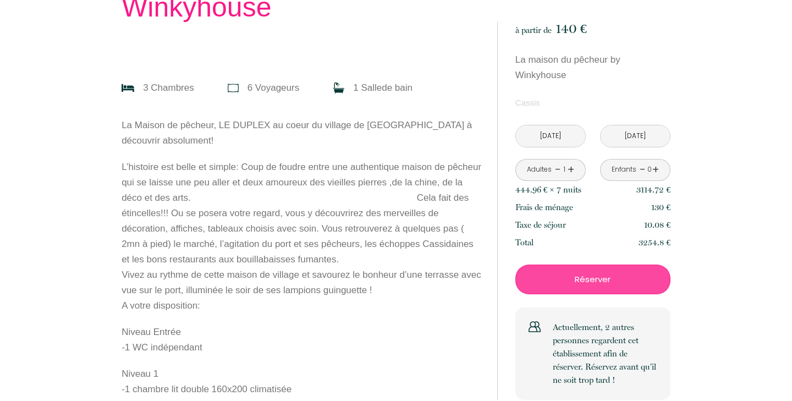
click at [660, 170] on div "Enfants - 0 +" at bounding box center [635, 170] width 70 height 22
click at [659, 170] on div "Enfants - 0 +" at bounding box center [635, 170] width 70 height 22
click at [657, 170] on link "+" at bounding box center [655, 169] width 7 height 17
click at [572, 168] on link "+" at bounding box center [570, 169] width 7 height 17
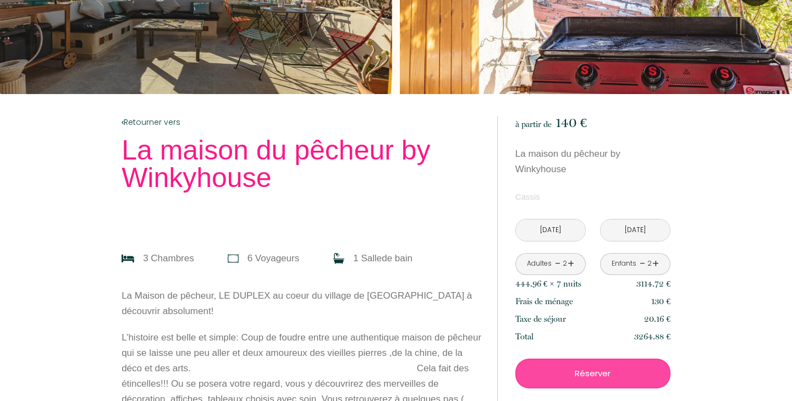
scroll to position [94, 0]
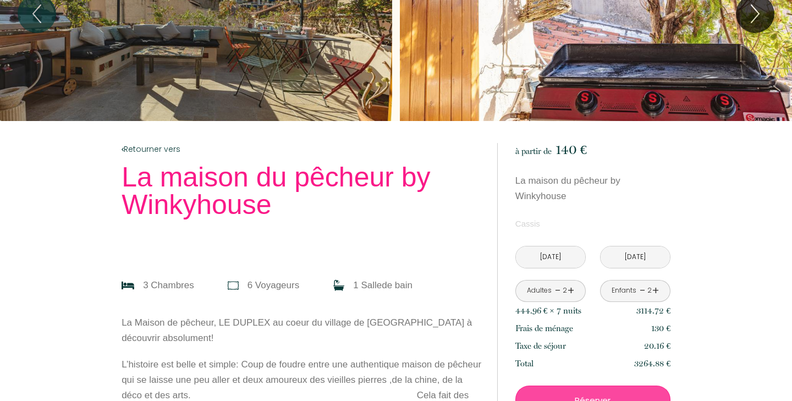
click at [640, 258] on input "Dim 13 Sep 2026" at bounding box center [634, 256] width 69 height 21
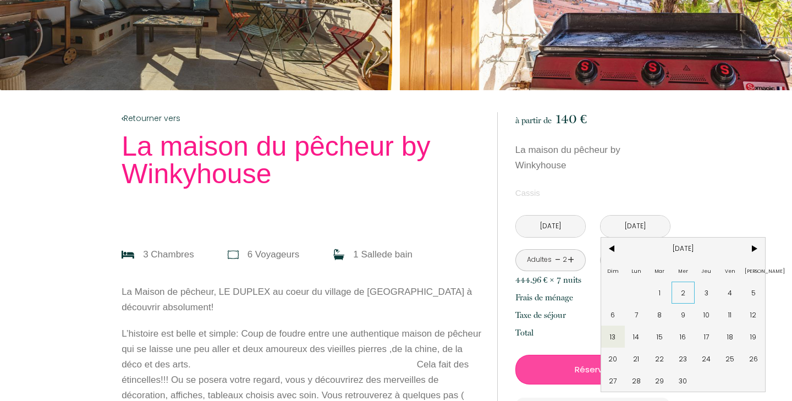
scroll to position [129, 0]
